Goal: Check status: Check status

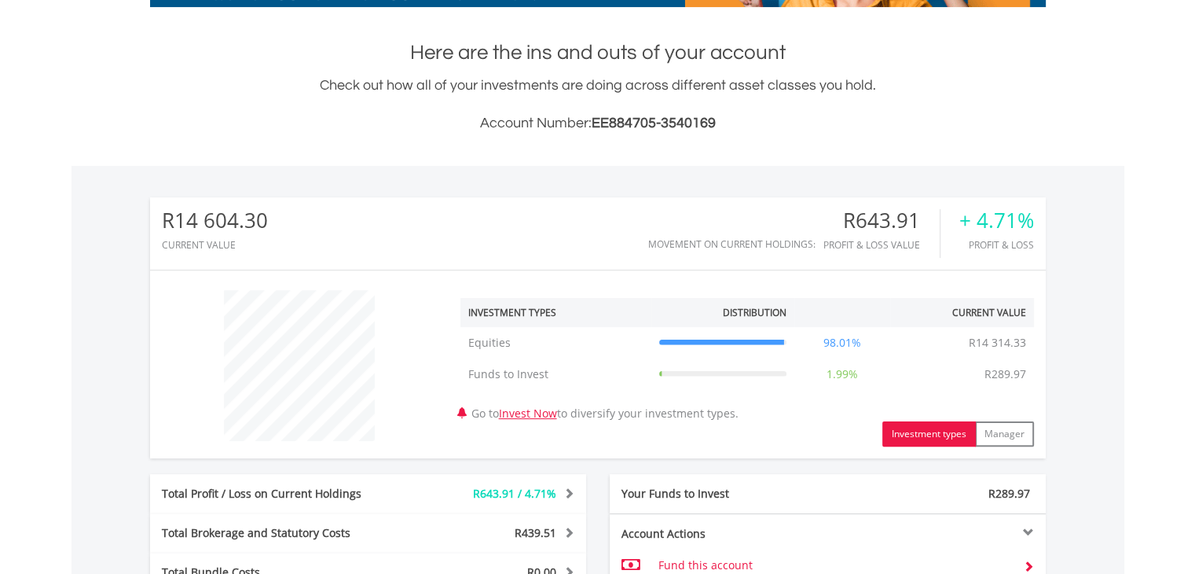
scroll to position [591, 0]
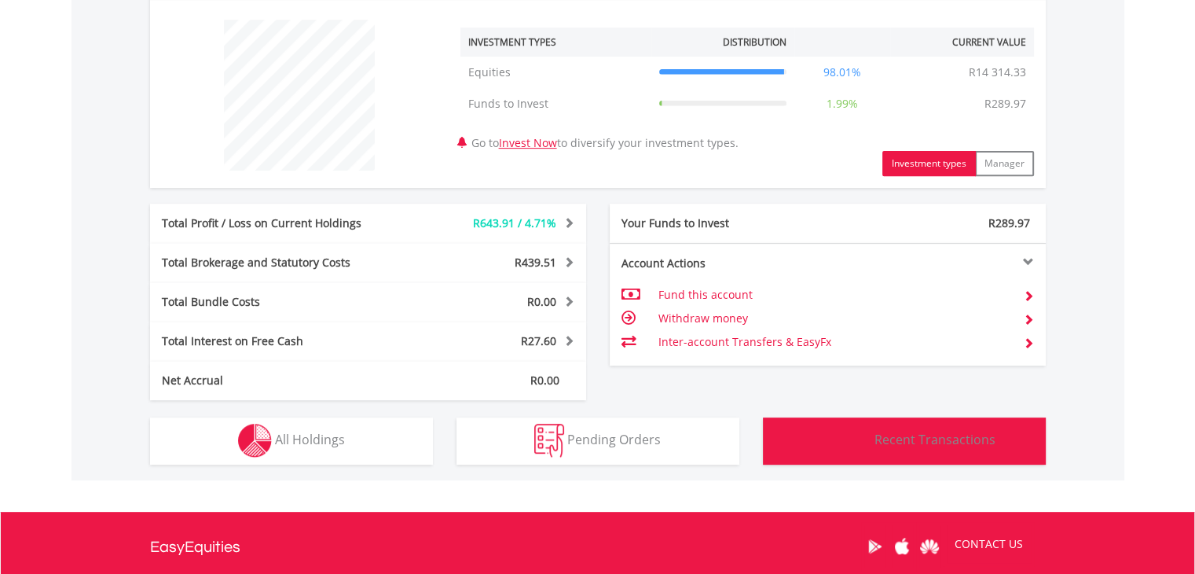
click at [906, 433] on span "Recent Transactions" at bounding box center [934, 439] width 121 height 17
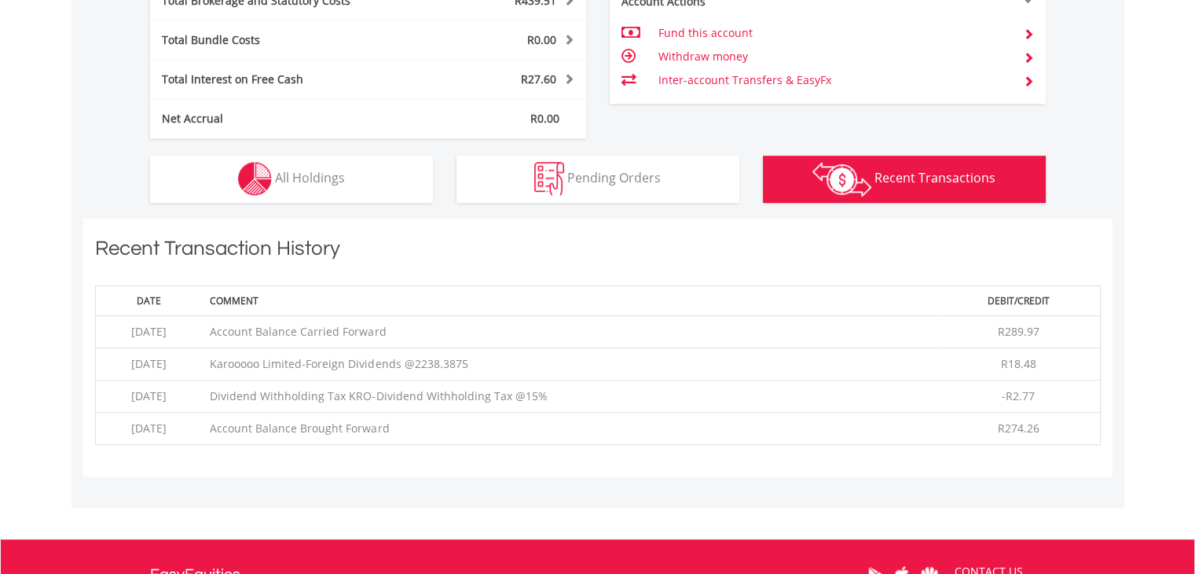
scroll to position [1043, 0]
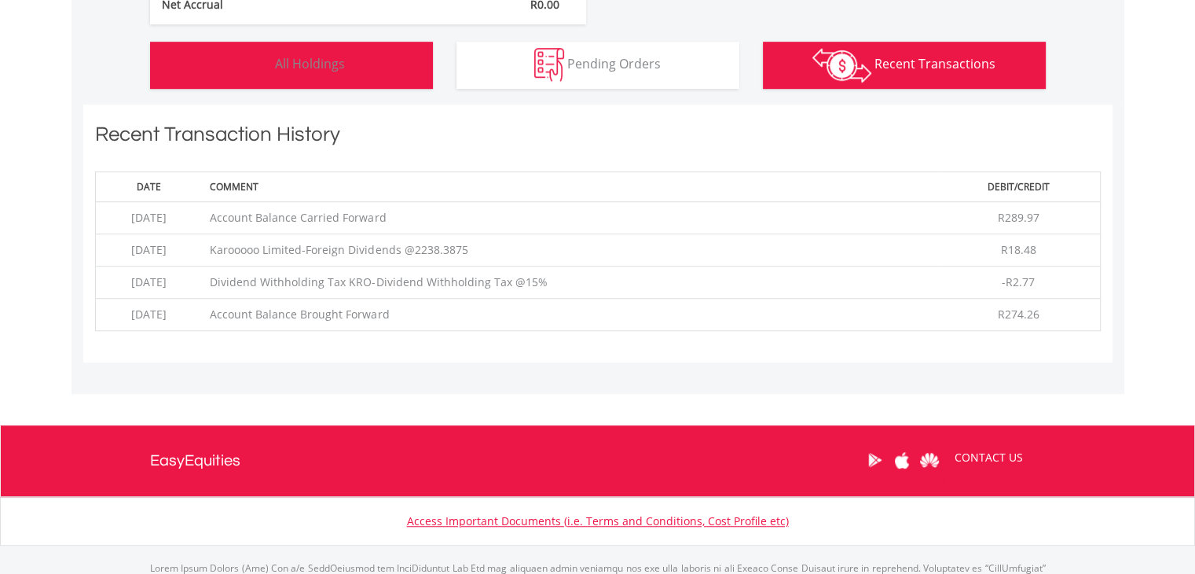
click at [248, 68] on img "button" at bounding box center [255, 65] width 34 height 34
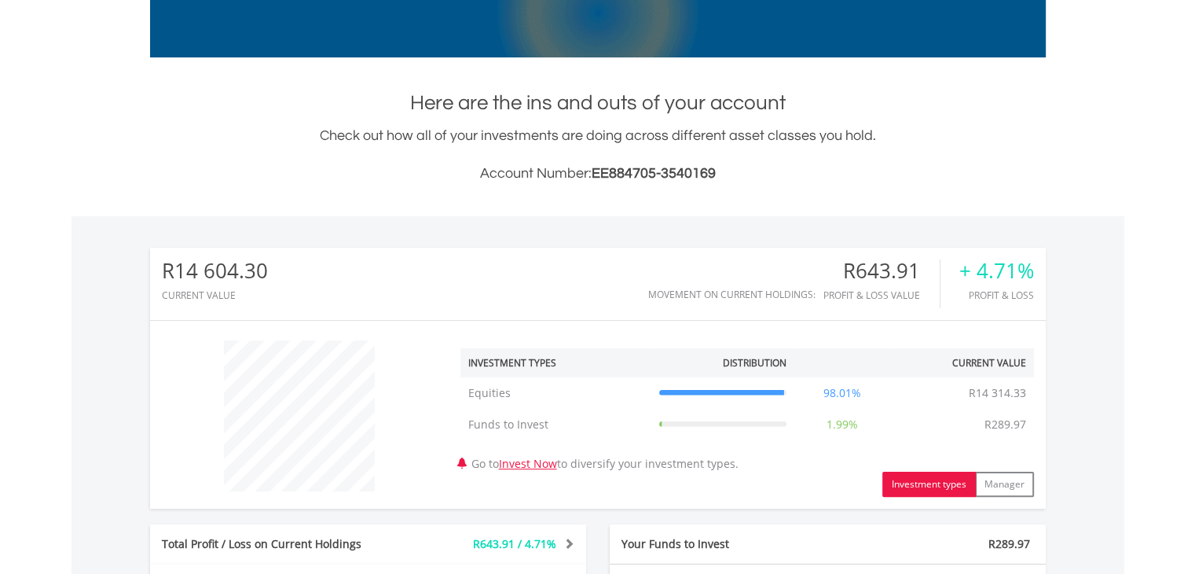
scroll to position [0, 0]
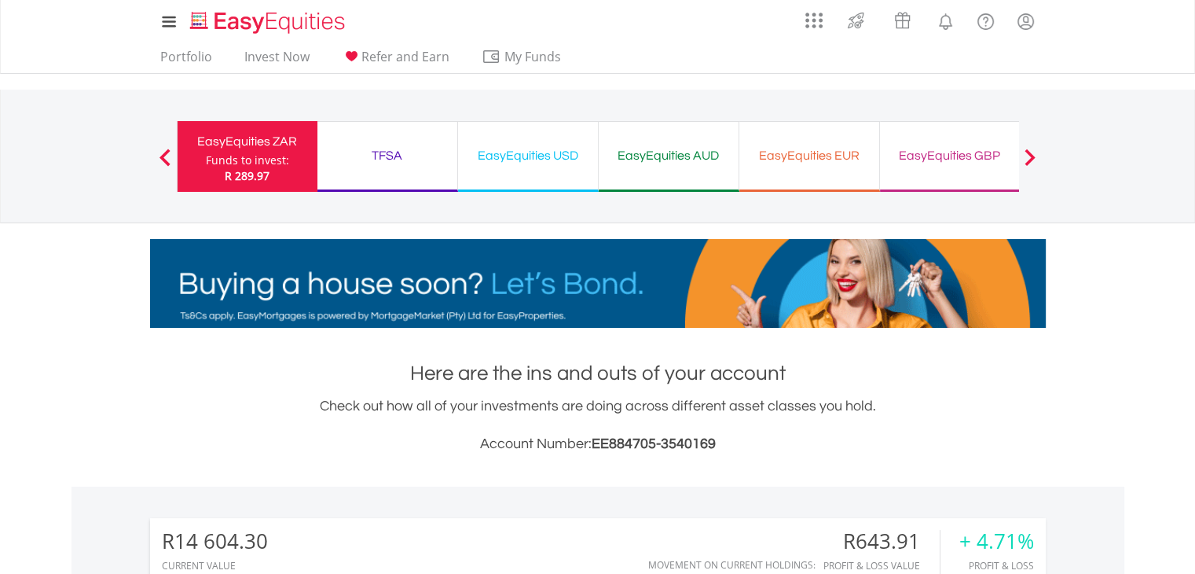
click at [383, 148] on div "TFSA" at bounding box center [387, 156] width 121 height 22
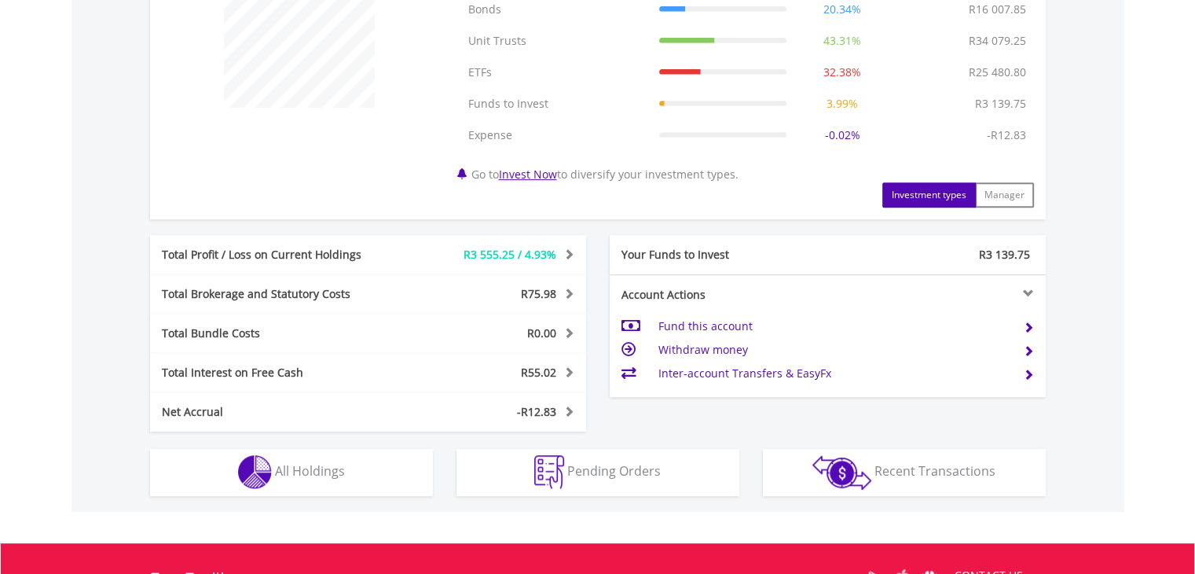
scroll to position [669, 0]
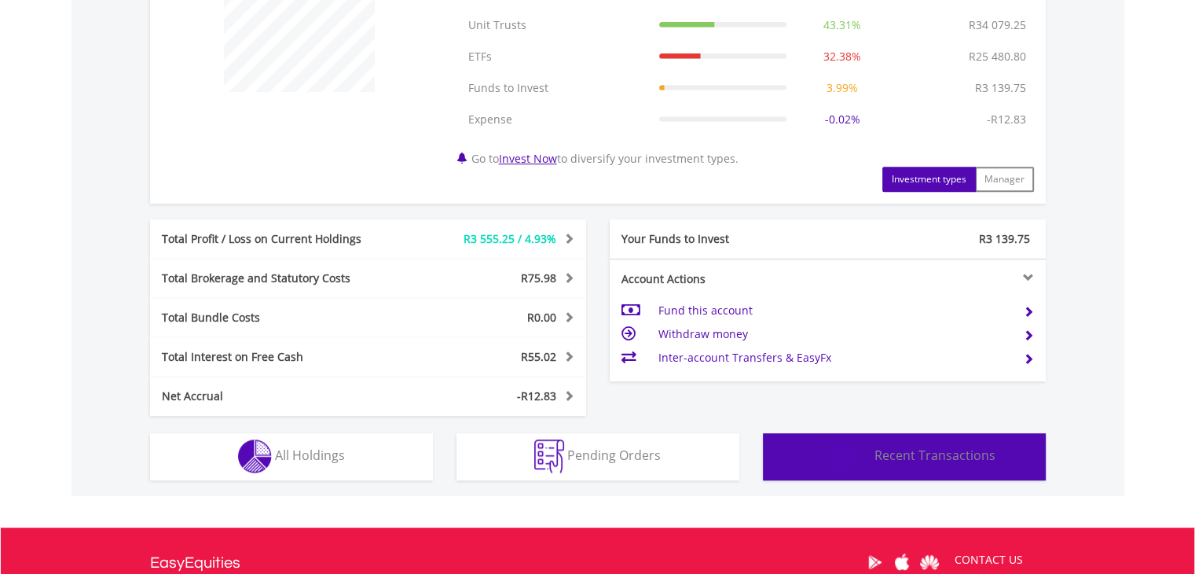
click at [921, 448] on span "Recent Transactions" at bounding box center [934, 454] width 121 height 17
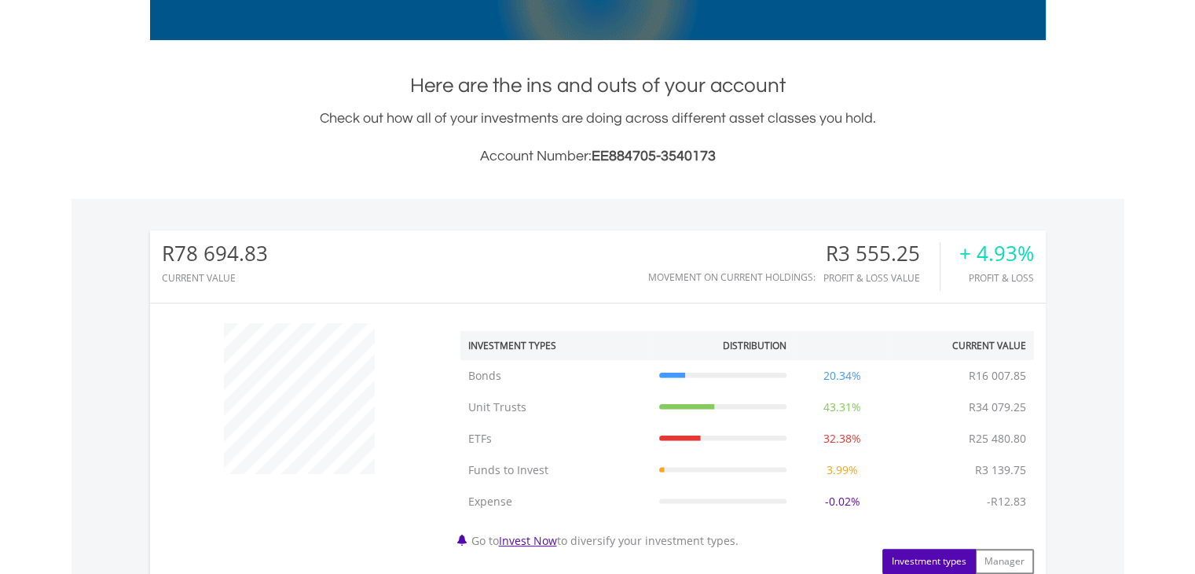
scroll to position [0, 0]
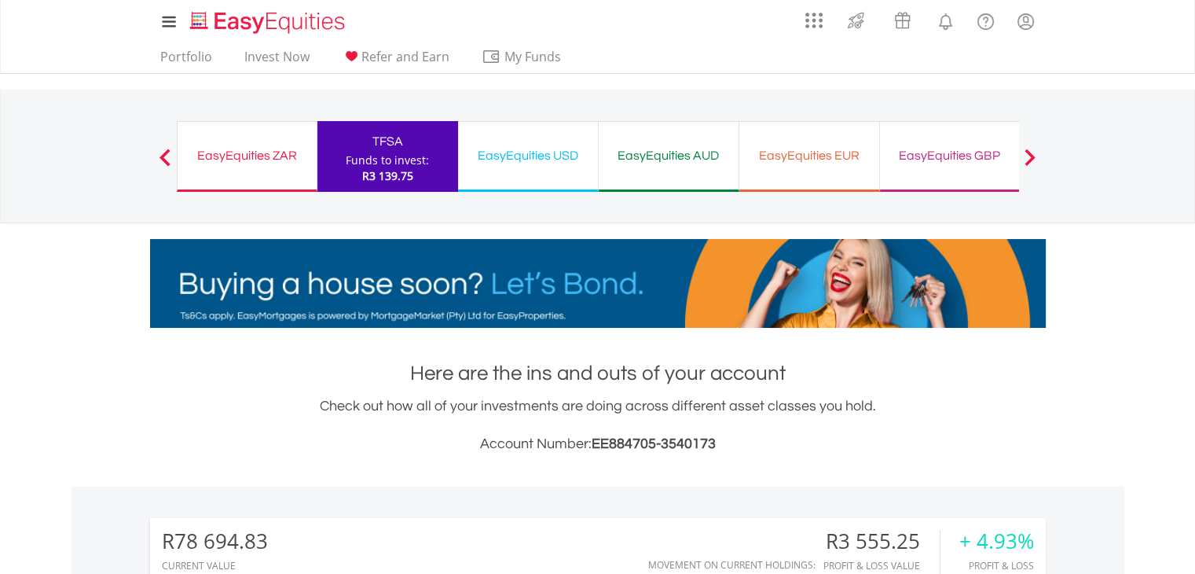
click at [544, 148] on div "EasyEquities USD" at bounding box center [527, 156] width 121 height 22
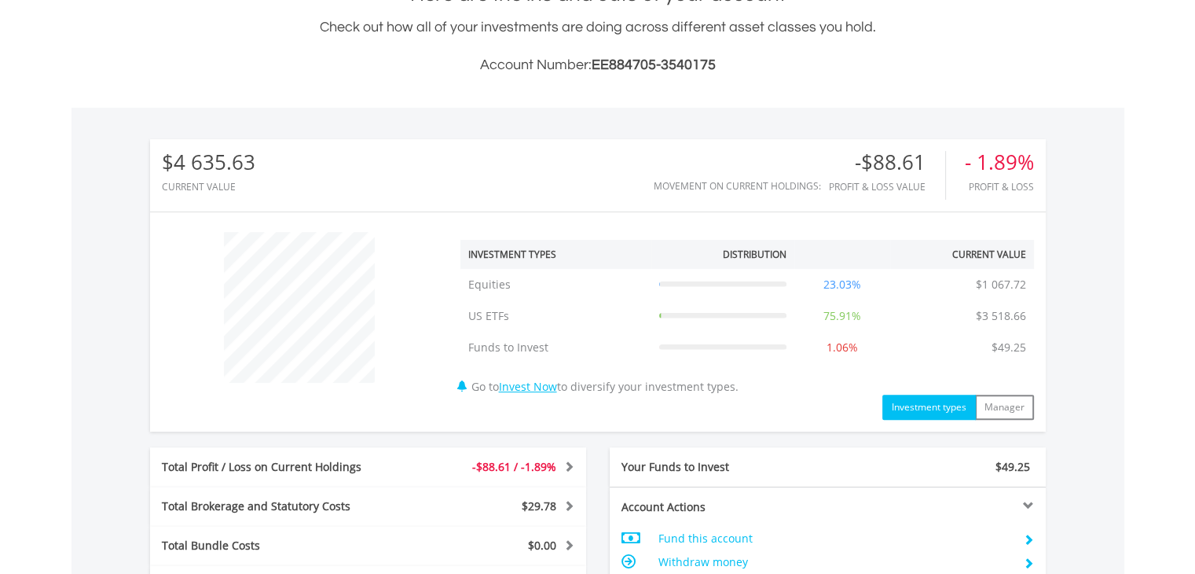
scroll to position [151, 299]
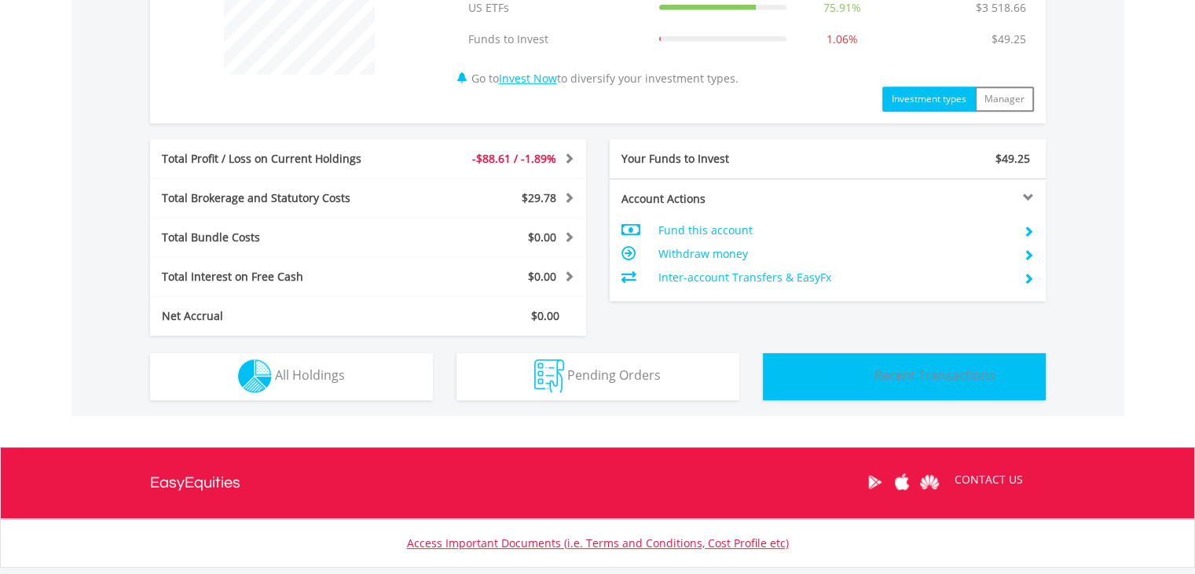
click at [952, 361] on button "Transactions Recent Transactions" at bounding box center [904, 376] width 283 height 47
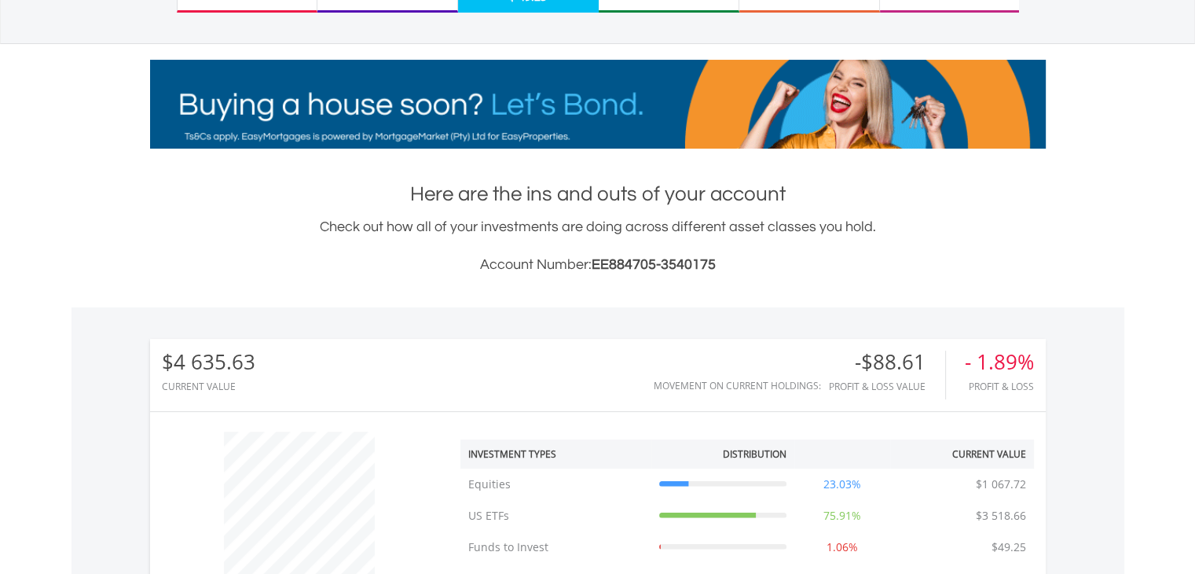
scroll to position [0, 0]
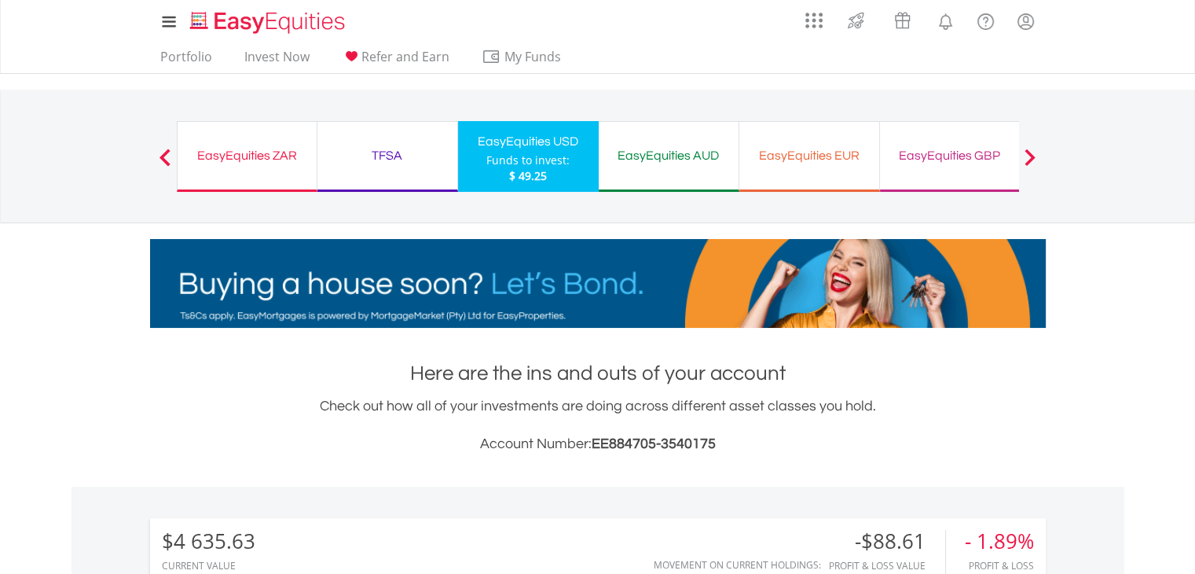
click at [654, 148] on div "EasyEquities AUD" at bounding box center [668, 156] width 121 height 22
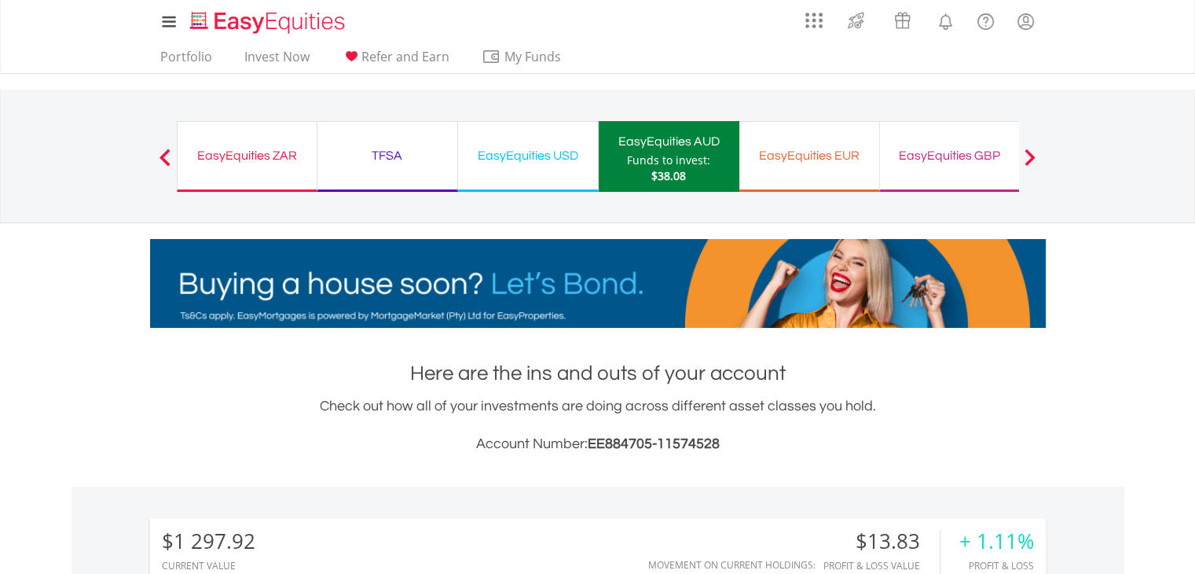
click at [808, 156] on div "EasyEquities EUR" at bounding box center [809, 156] width 121 height 22
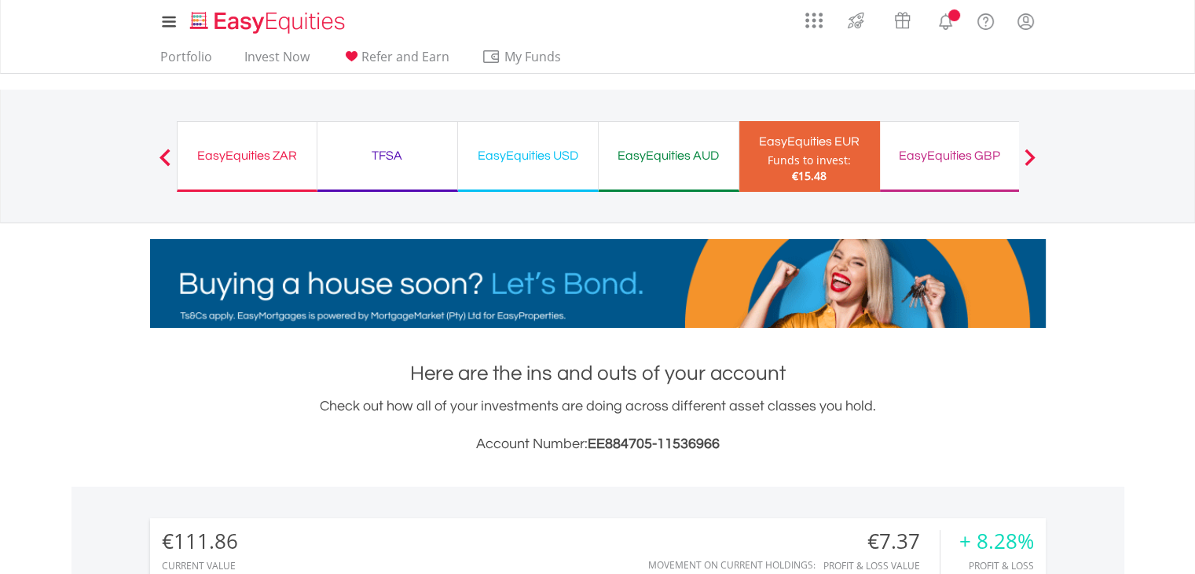
scroll to position [151, 299]
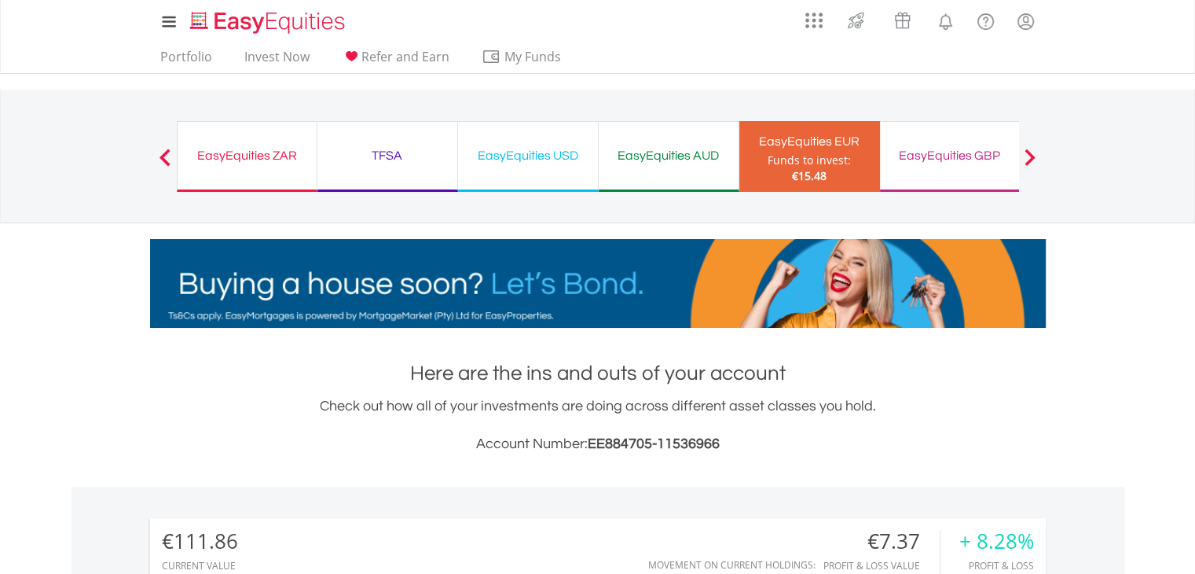
click at [952, 148] on div "EasyEquities GBP" at bounding box center [949, 156] width 121 height 22
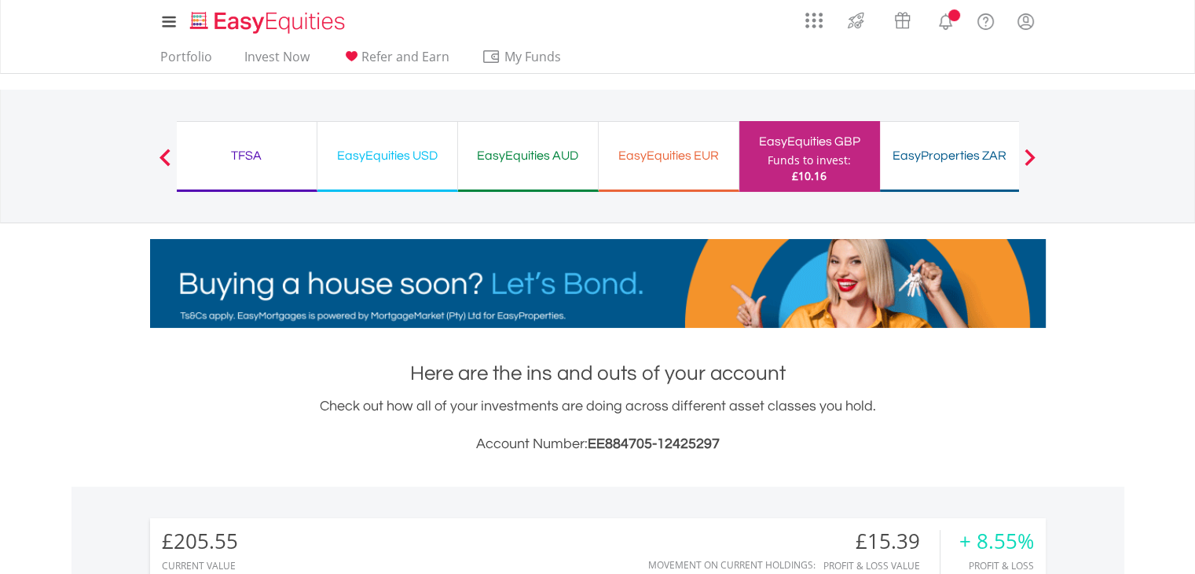
scroll to position [151, 299]
